Goal: Task Accomplishment & Management: Complete application form

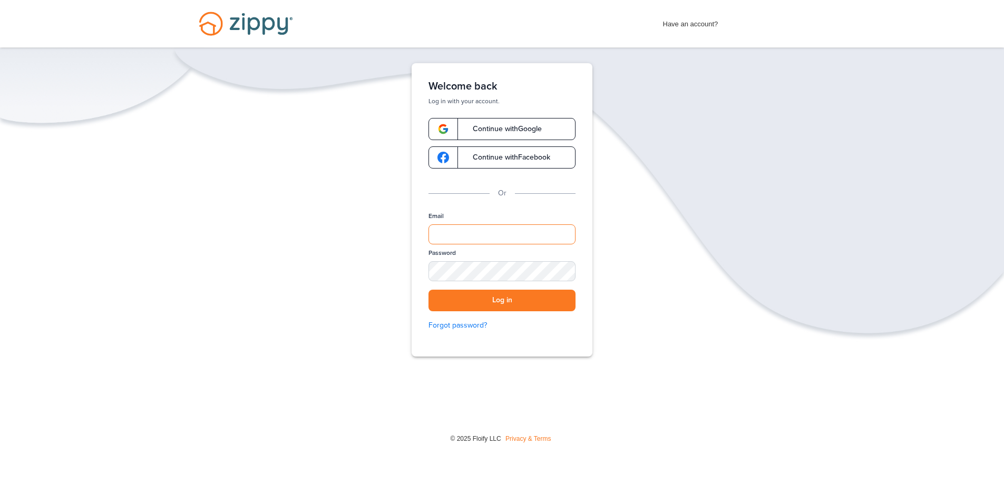
click at [454, 230] on input "Email" at bounding box center [501, 234] width 147 height 20
type input "**********"
click at [428, 290] on button "Log in" at bounding box center [501, 301] width 147 height 22
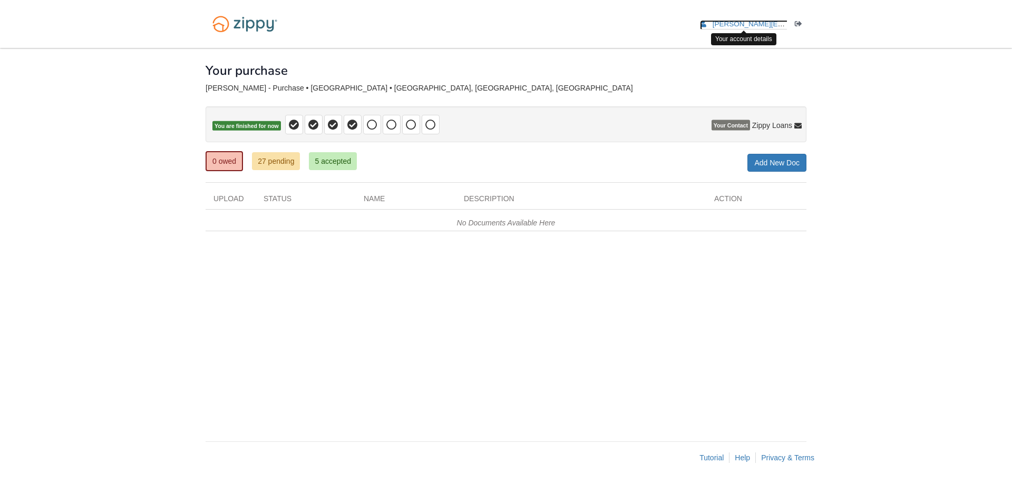
click at [708, 26] on link "[PERSON_NAME][EMAIL_ADDRESS][PERSON_NAME][DOMAIN_NAME]" at bounding box center [825, 25] width 250 height 11
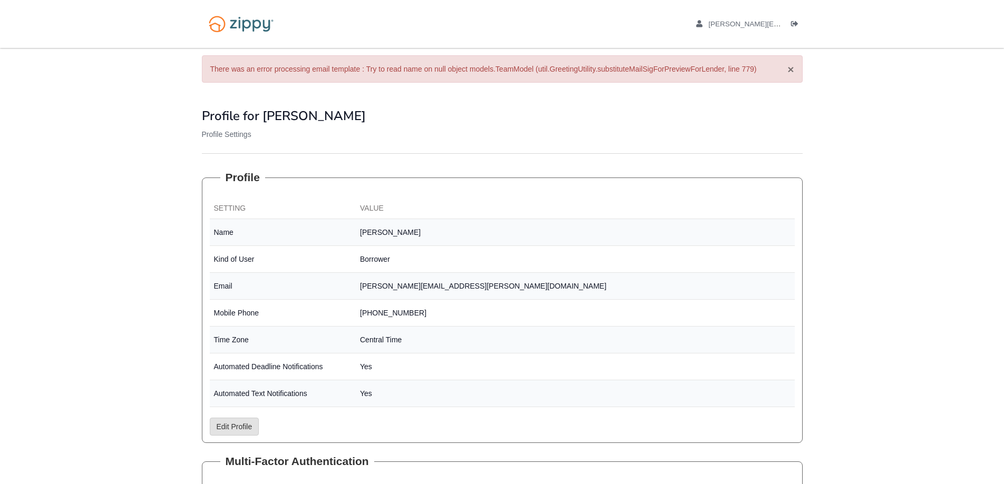
click at [790, 69] on button "×" at bounding box center [790, 69] width 6 height 11
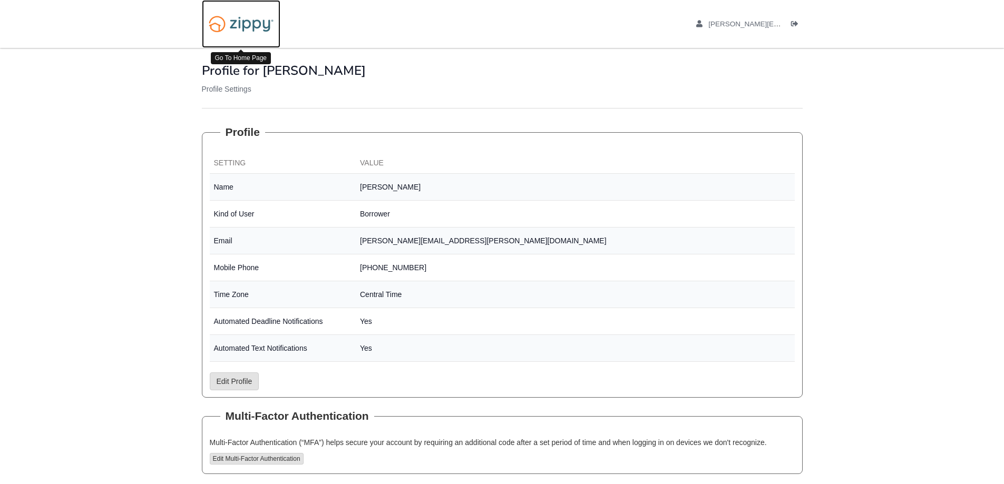
click at [259, 29] on img at bounding box center [241, 24] width 79 height 27
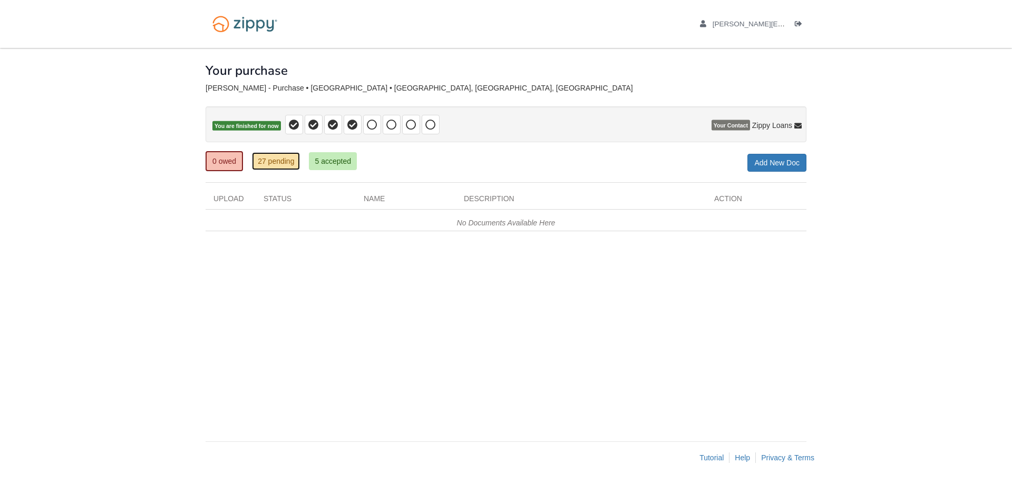
click at [281, 165] on link "27 pending" at bounding box center [276, 161] width 48 height 18
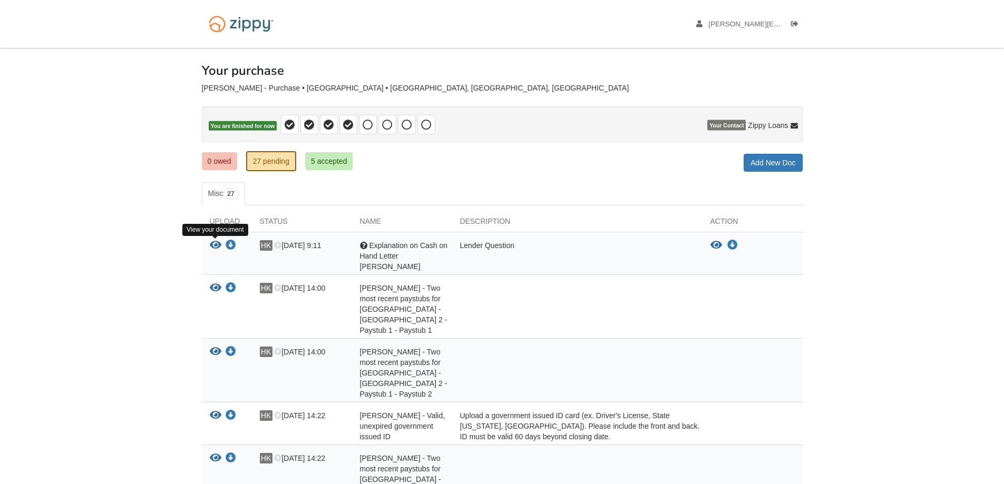
click at [216, 245] on icon "View Explanation on Cash on Hand Letter Hillary" at bounding box center [216, 245] width 12 height 11
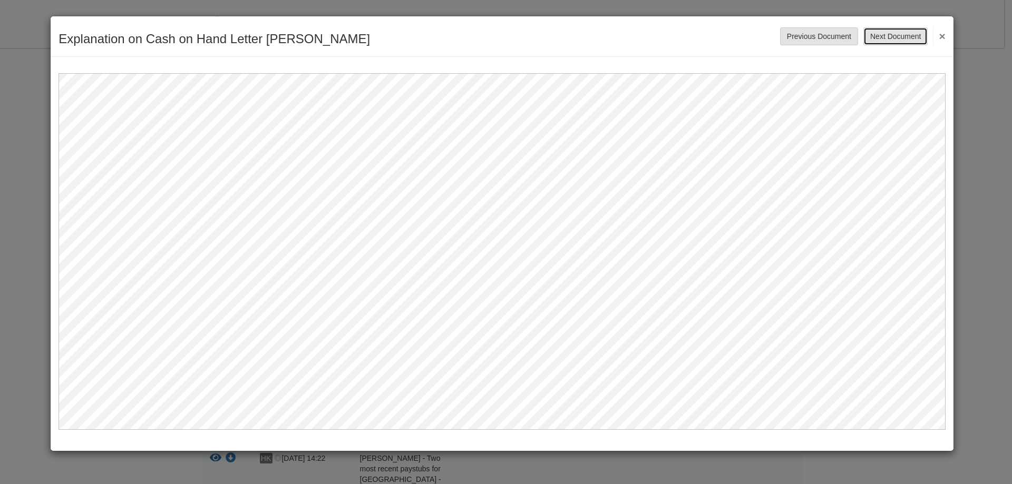
click at [903, 40] on button "Next Document" at bounding box center [895, 36] width 64 height 18
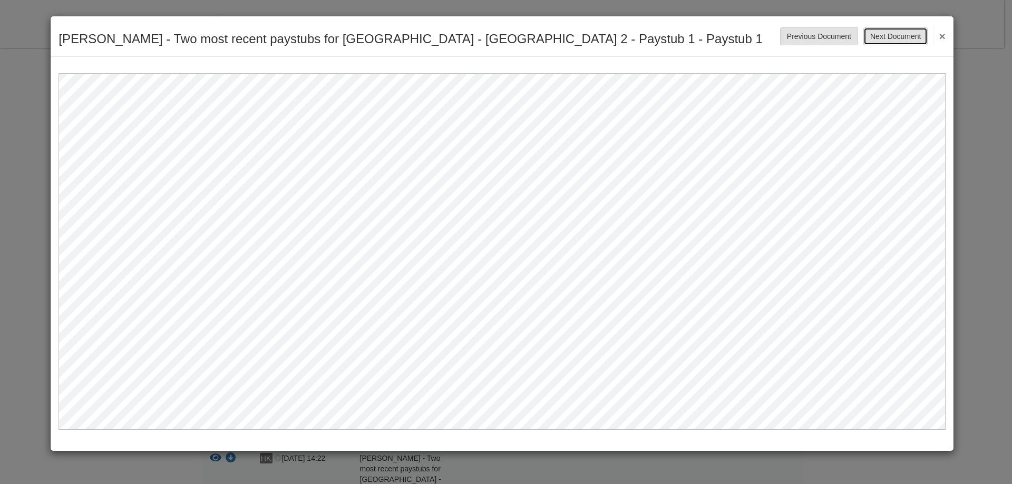
click at [906, 34] on button "Next Document" at bounding box center [895, 36] width 64 height 18
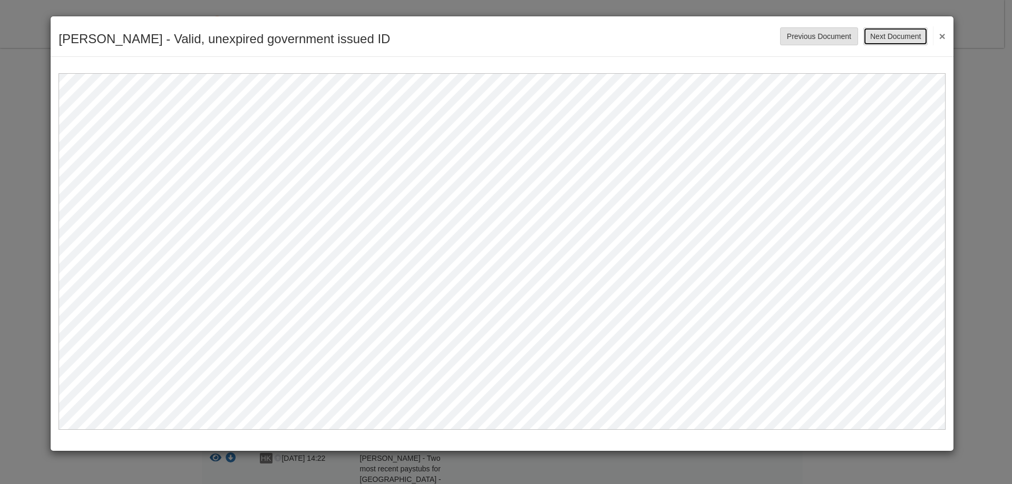
click at [904, 33] on button "Next Document" at bounding box center [895, 36] width 64 height 18
click at [889, 37] on button "Next Document" at bounding box center [895, 36] width 64 height 18
click at [882, 38] on button "Next Document" at bounding box center [895, 36] width 64 height 18
click at [879, 32] on button "Next Document" at bounding box center [895, 36] width 64 height 18
click at [919, 32] on button "Next Document" at bounding box center [895, 36] width 64 height 18
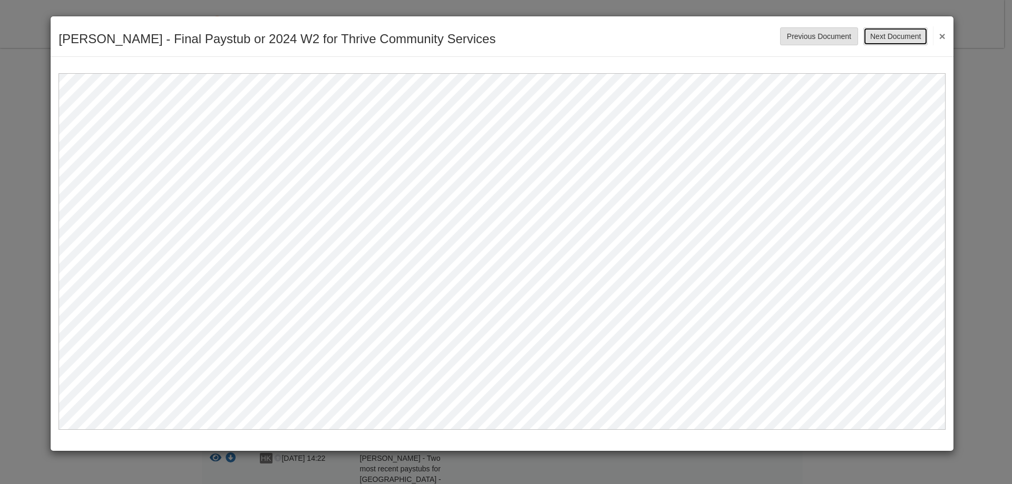
click at [897, 37] on button "Next Document" at bounding box center [895, 36] width 64 height 18
click at [904, 40] on button "Next Document" at bounding box center [895, 36] width 64 height 18
click at [886, 42] on button "Next Document" at bounding box center [895, 36] width 64 height 18
click at [900, 42] on button "Next Document" at bounding box center [895, 36] width 64 height 18
click at [901, 33] on button "Next Document" at bounding box center [895, 36] width 64 height 18
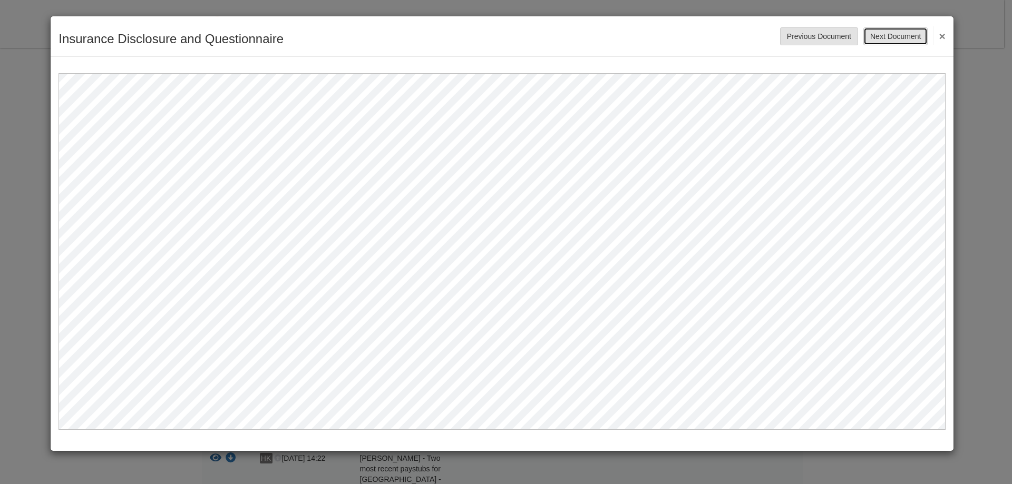
click at [916, 36] on button "Next Document" at bounding box center [895, 36] width 64 height 18
click at [912, 39] on button "Next Document" at bounding box center [895, 36] width 64 height 18
click at [872, 35] on button "Next Document" at bounding box center [895, 36] width 64 height 18
click at [873, 36] on button "Next Document" at bounding box center [895, 36] width 64 height 18
click at [916, 38] on button "Next Document" at bounding box center [895, 36] width 64 height 18
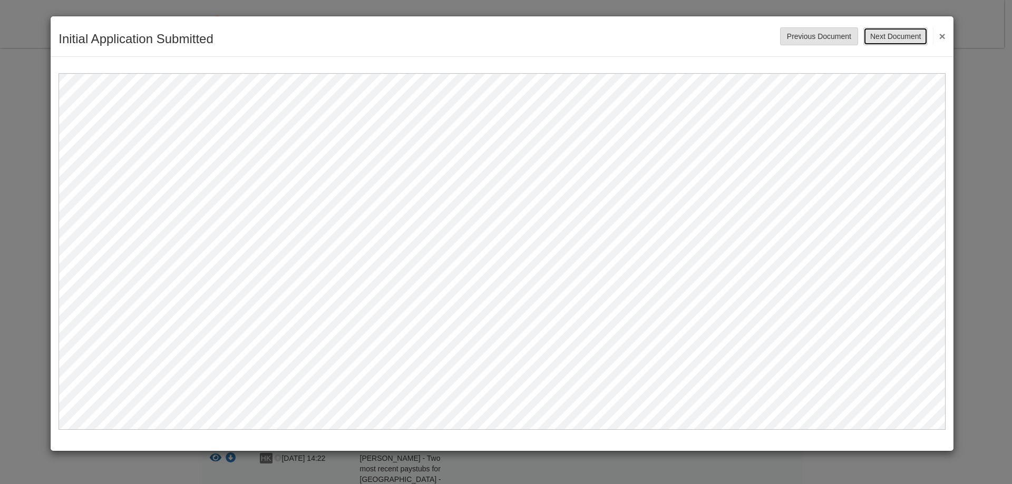
click at [911, 34] on button "Next Document" at bounding box center [895, 36] width 64 height 18
click at [896, 35] on button "Next Document" at bounding box center [895, 36] width 64 height 18
click at [891, 36] on button "Next Document" at bounding box center [895, 36] width 64 height 18
click at [892, 35] on button "Next Document" at bounding box center [895, 36] width 64 height 18
click at [877, 38] on button "Next Document" at bounding box center [895, 36] width 64 height 18
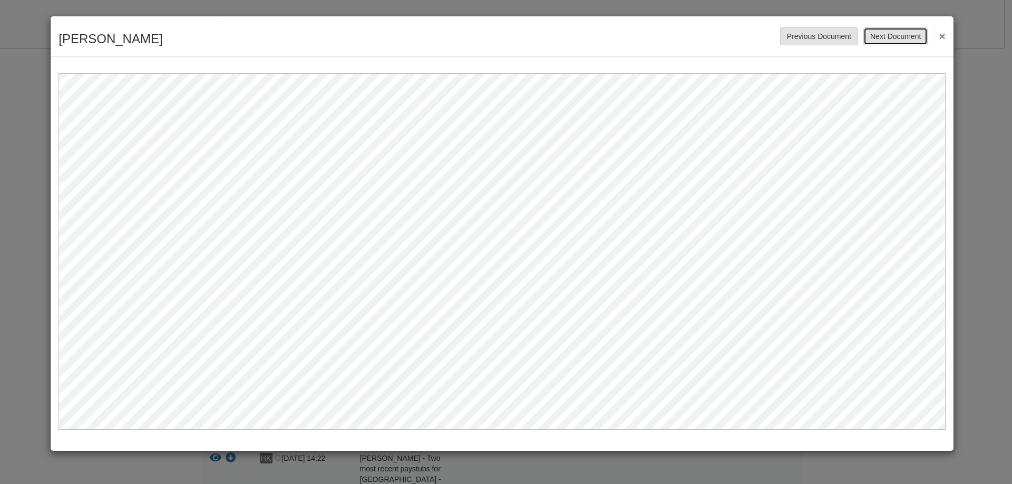
click at [908, 40] on button "Next Document" at bounding box center [895, 36] width 64 height 18
click at [904, 40] on button "Next Document" at bounding box center [895, 36] width 64 height 18
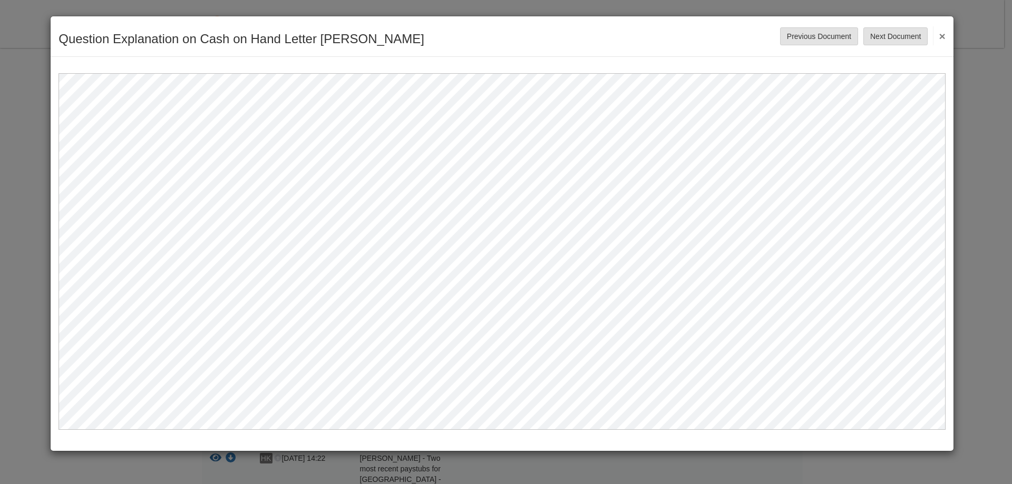
click at [940, 35] on button "×" at bounding box center [939, 35] width 12 height 19
